Goal: Information Seeking & Learning: Learn about a topic

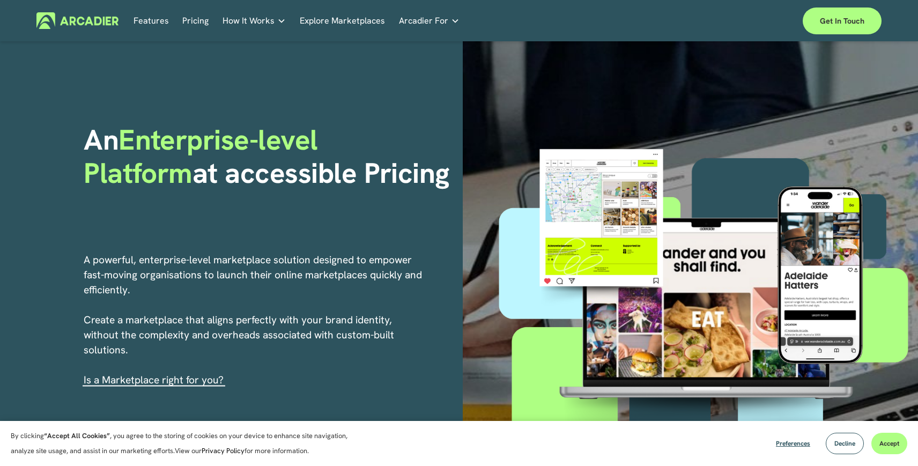
scroll to position [19, 0]
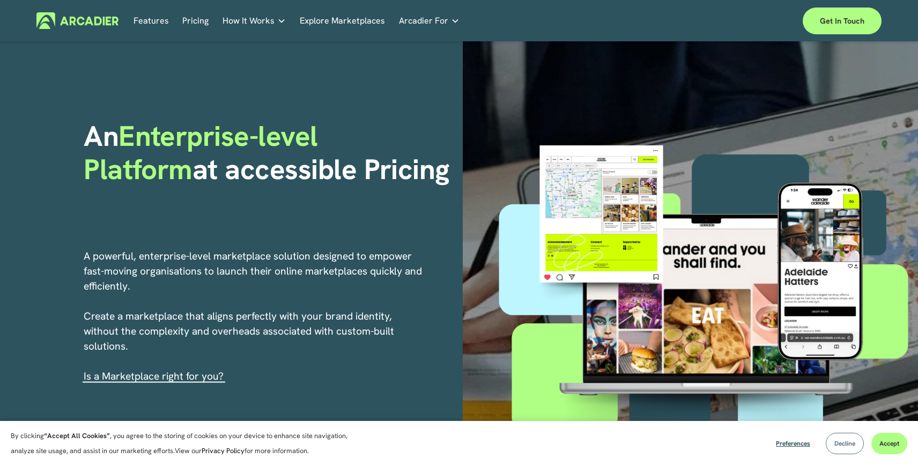
click at [846, 441] on span "Decline" at bounding box center [845, 443] width 21 height 9
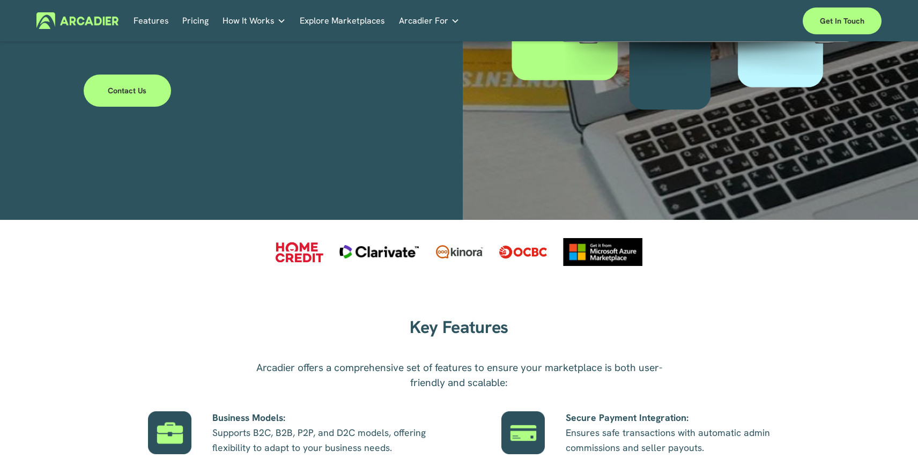
scroll to position [0, 0]
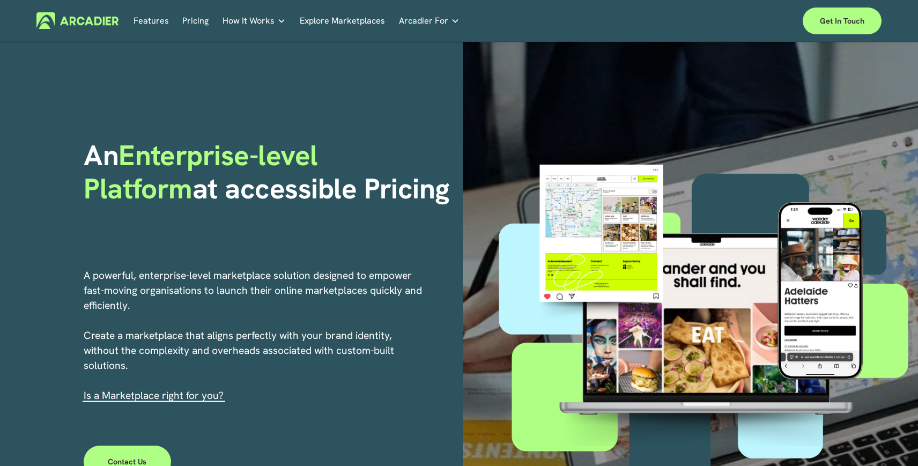
click at [360, 21] on link "Explore Marketplaces" at bounding box center [342, 20] width 85 height 17
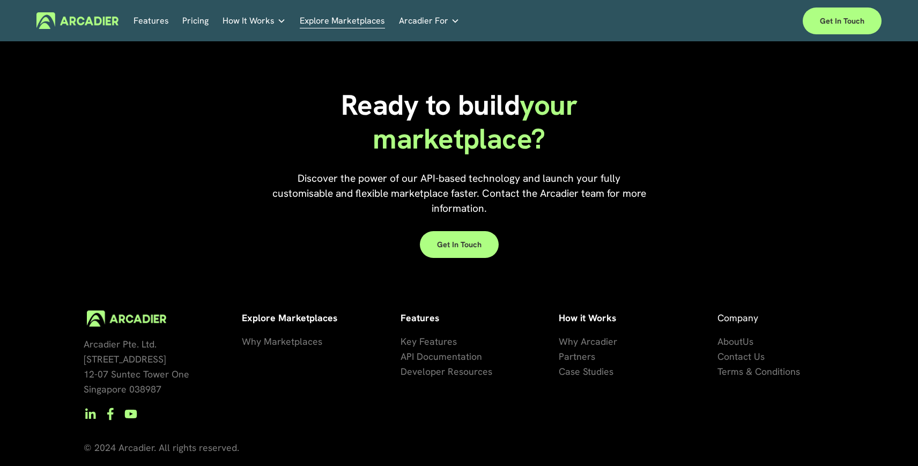
scroll to position [2422, 0]
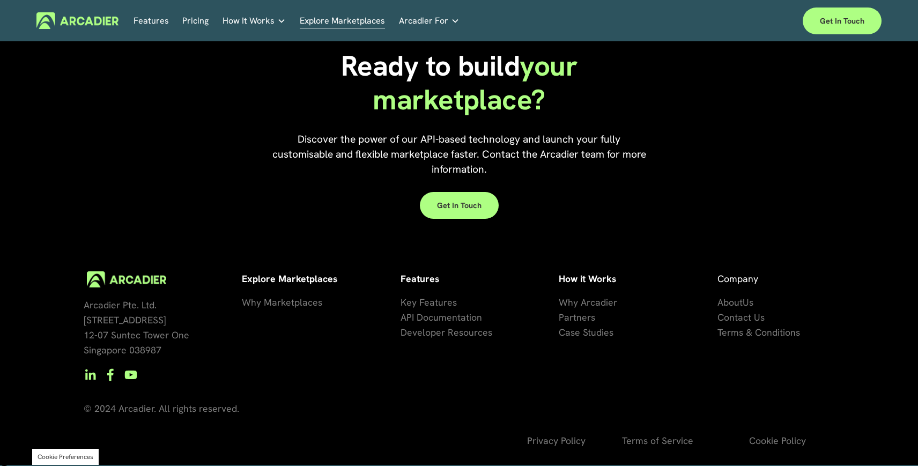
click at [196, 19] on link "Pricing" at bounding box center [195, 20] width 26 height 17
